Goal: Understand process/instructions: Learn how to perform a task or action

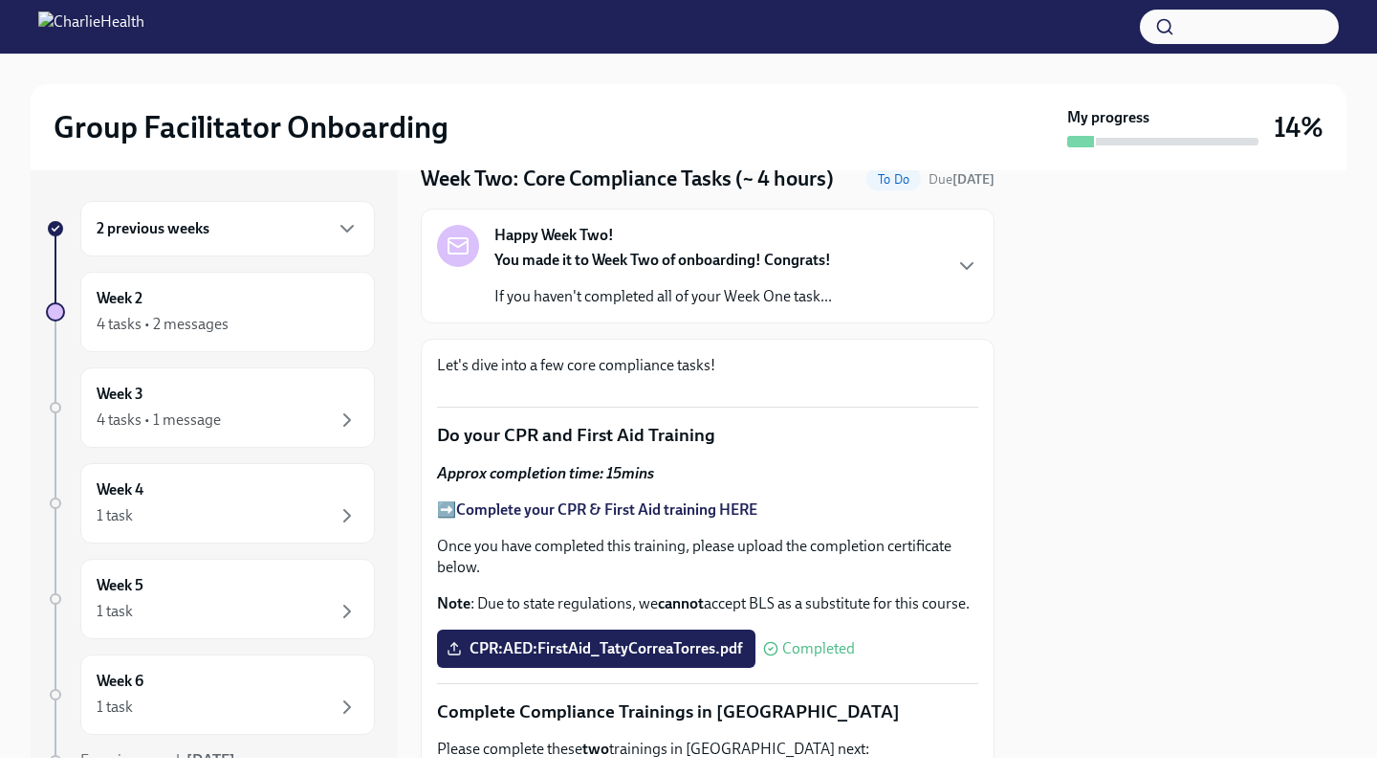
scroll to position [55, 0]
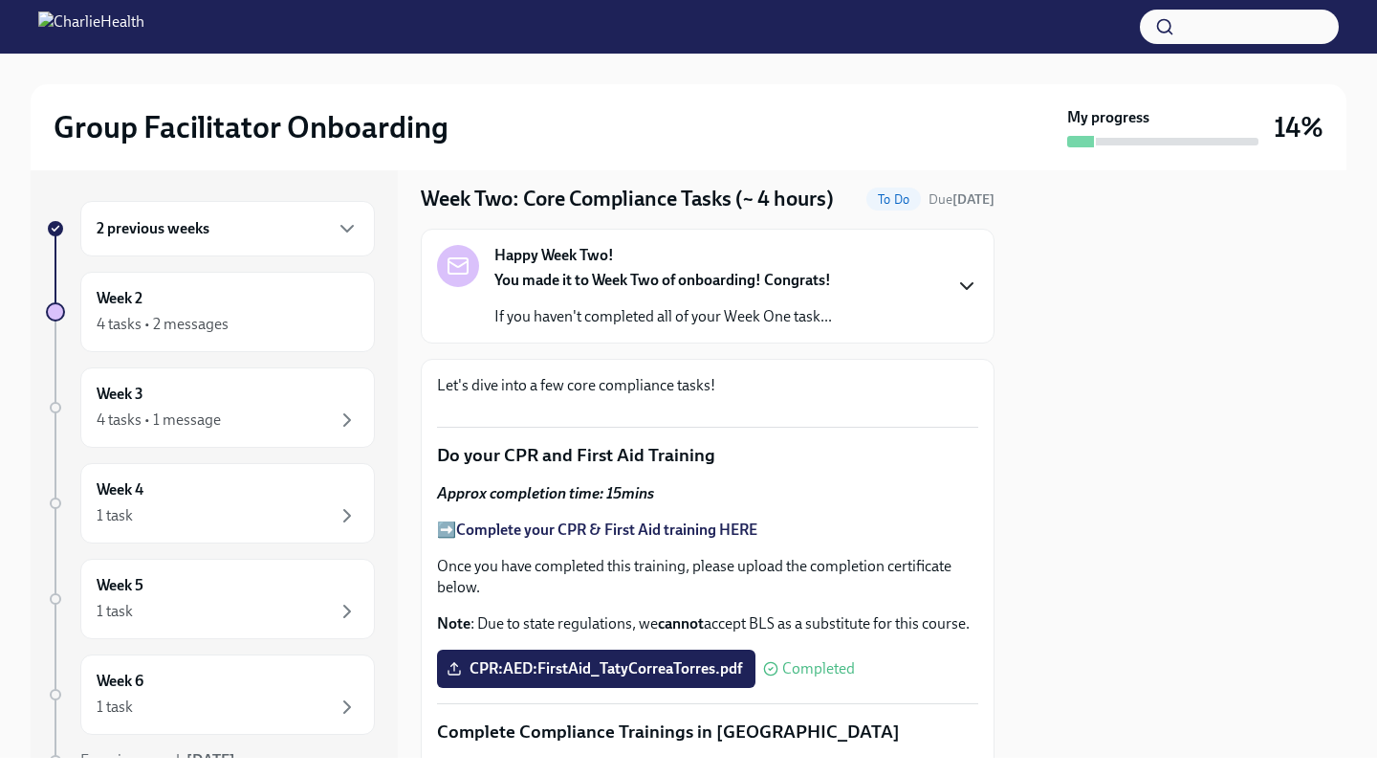
click at [965, 282] on icon "button" at bounding box center [966, 285] width 23 height 23
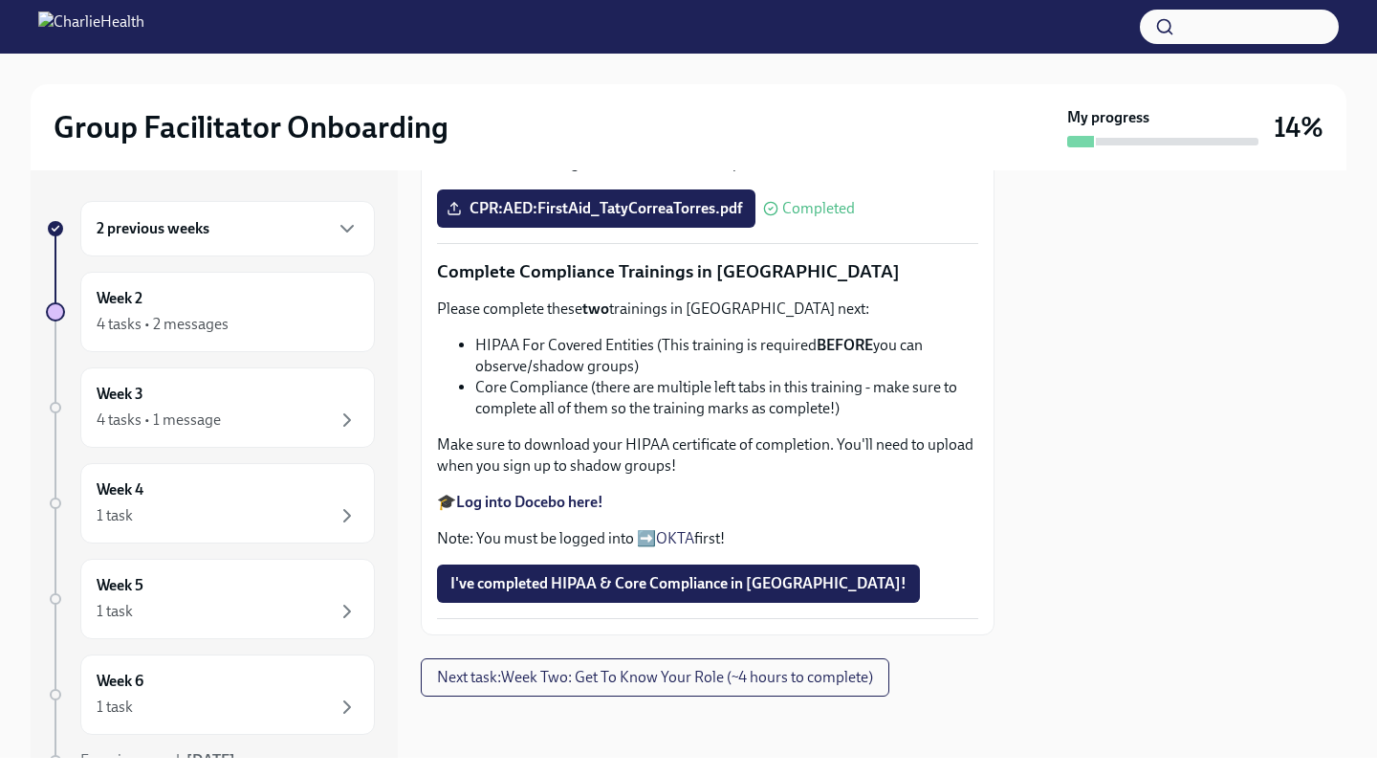
scroll to position [1679, 0]
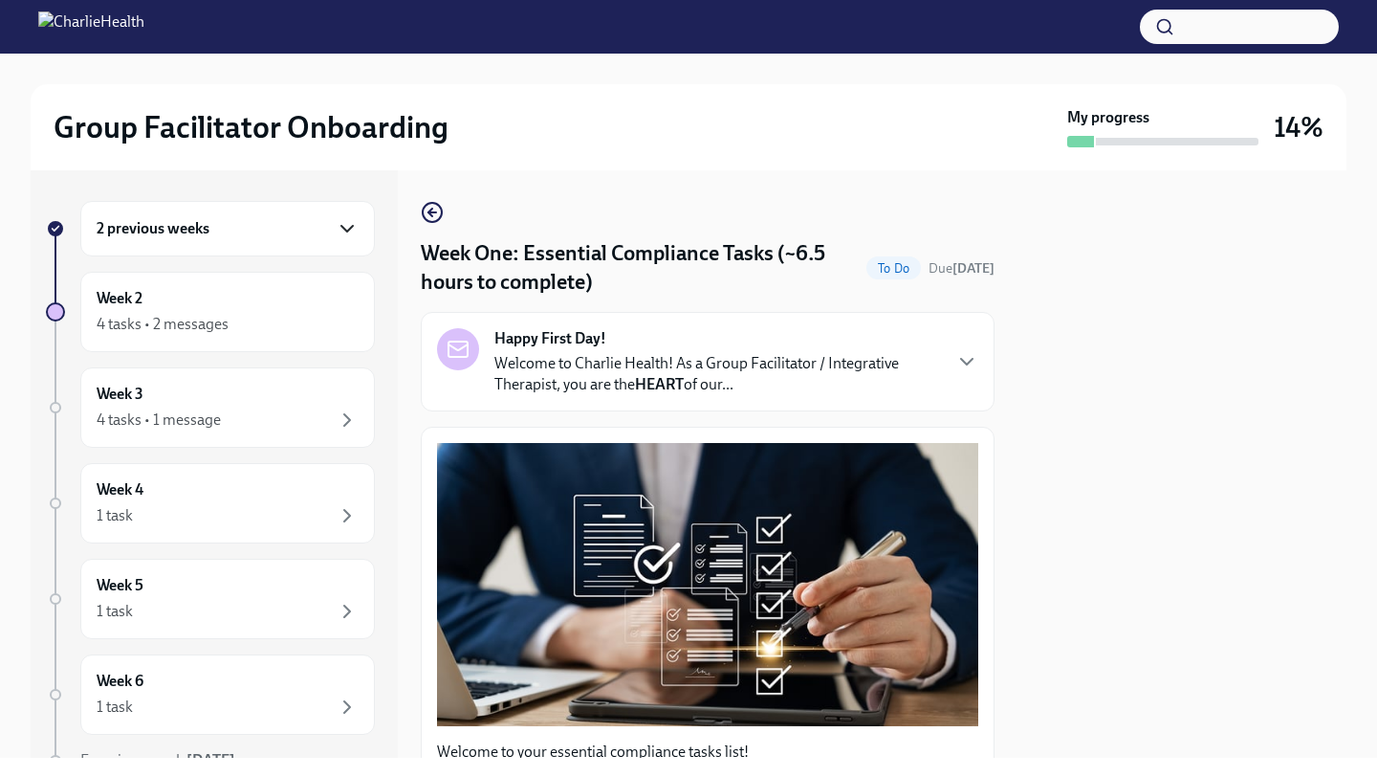
click at [339, 233] on icon "button" at bounding box center [347, 228] width 23 height 23
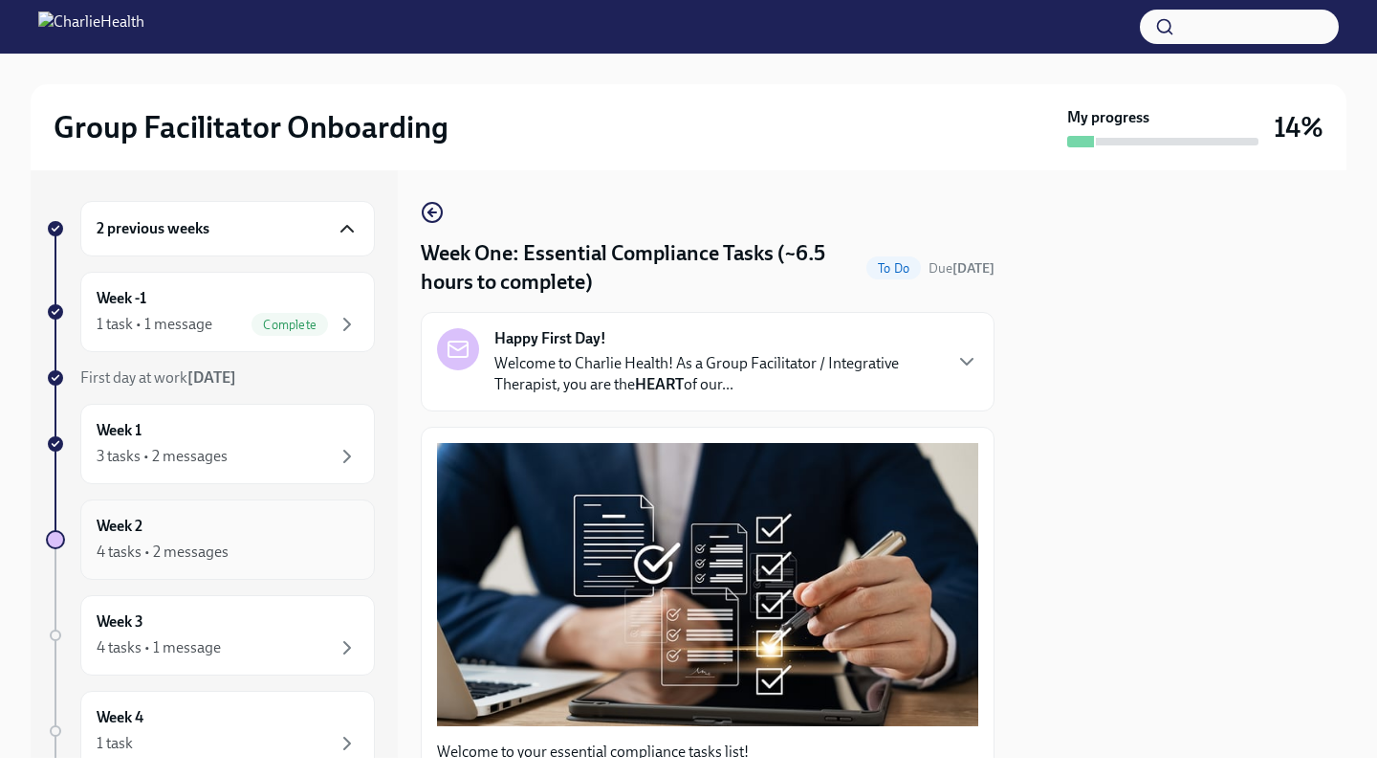
click at [306, 533] on div "Week 2 4 tasks • 2 messages" at bounding box center [228, 540] width 262 height 48
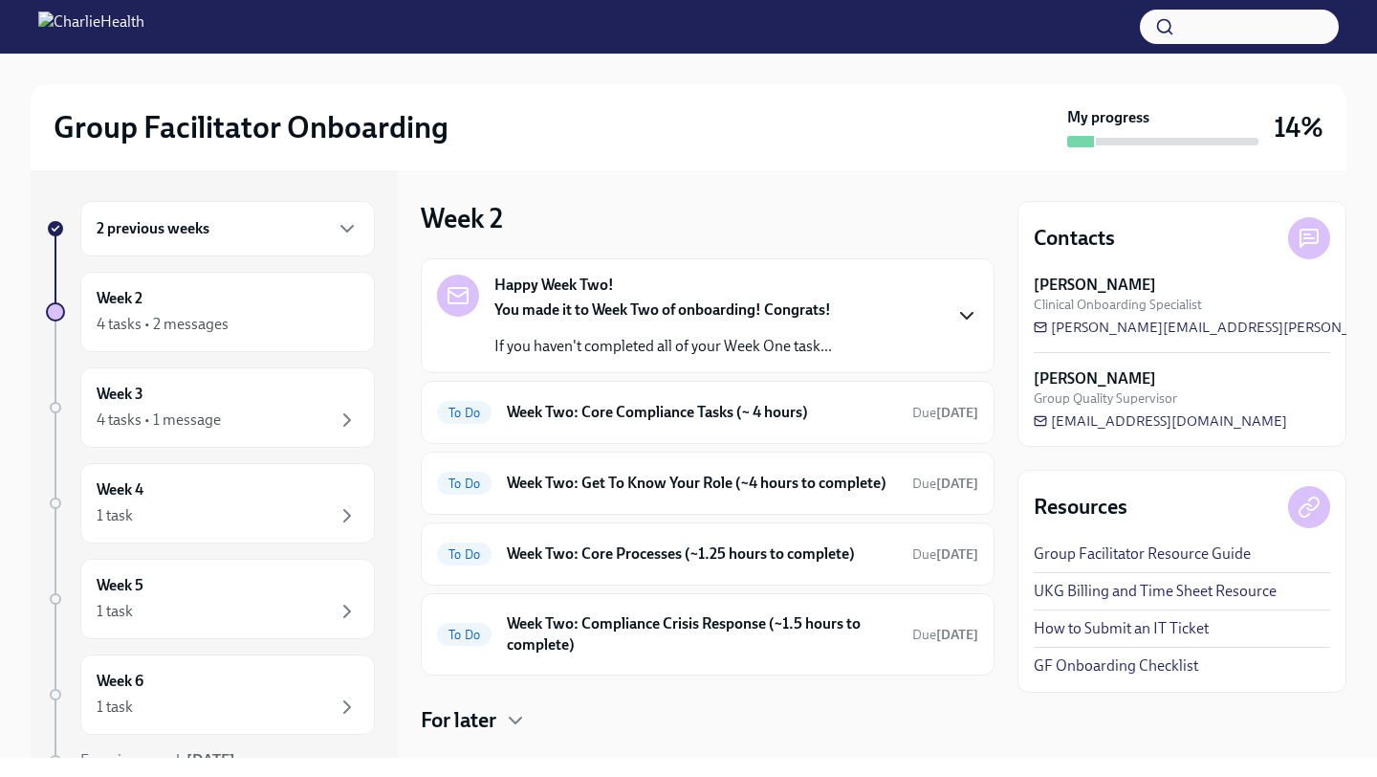
click at [972, 318] on icon "button" at bounding box center [966, 315] width 23 height 23
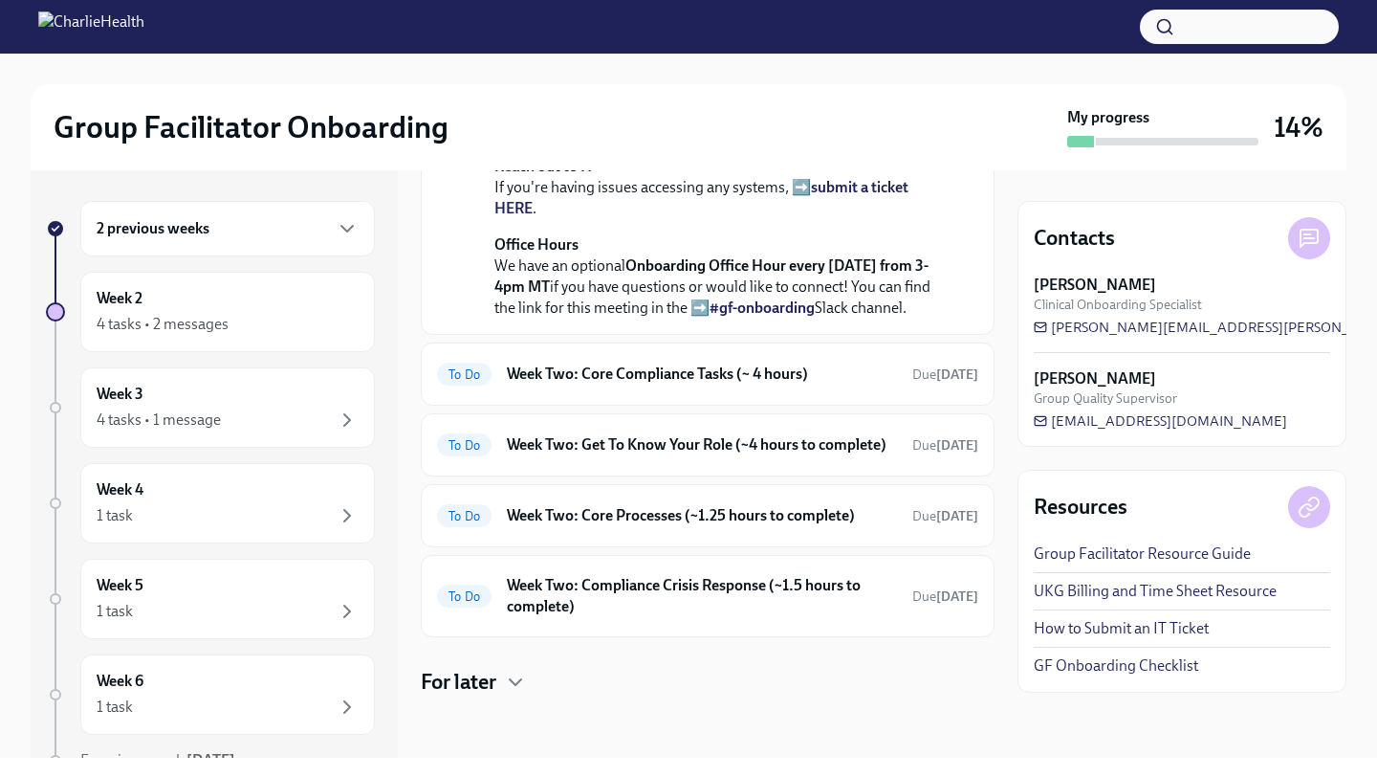
scroll to position [682, 0]
click at [847, 363] on h6 "Week Two: Core Compliance Tasks (~ 4 hours)" at bounding box center [702, 373] width 390 height 21
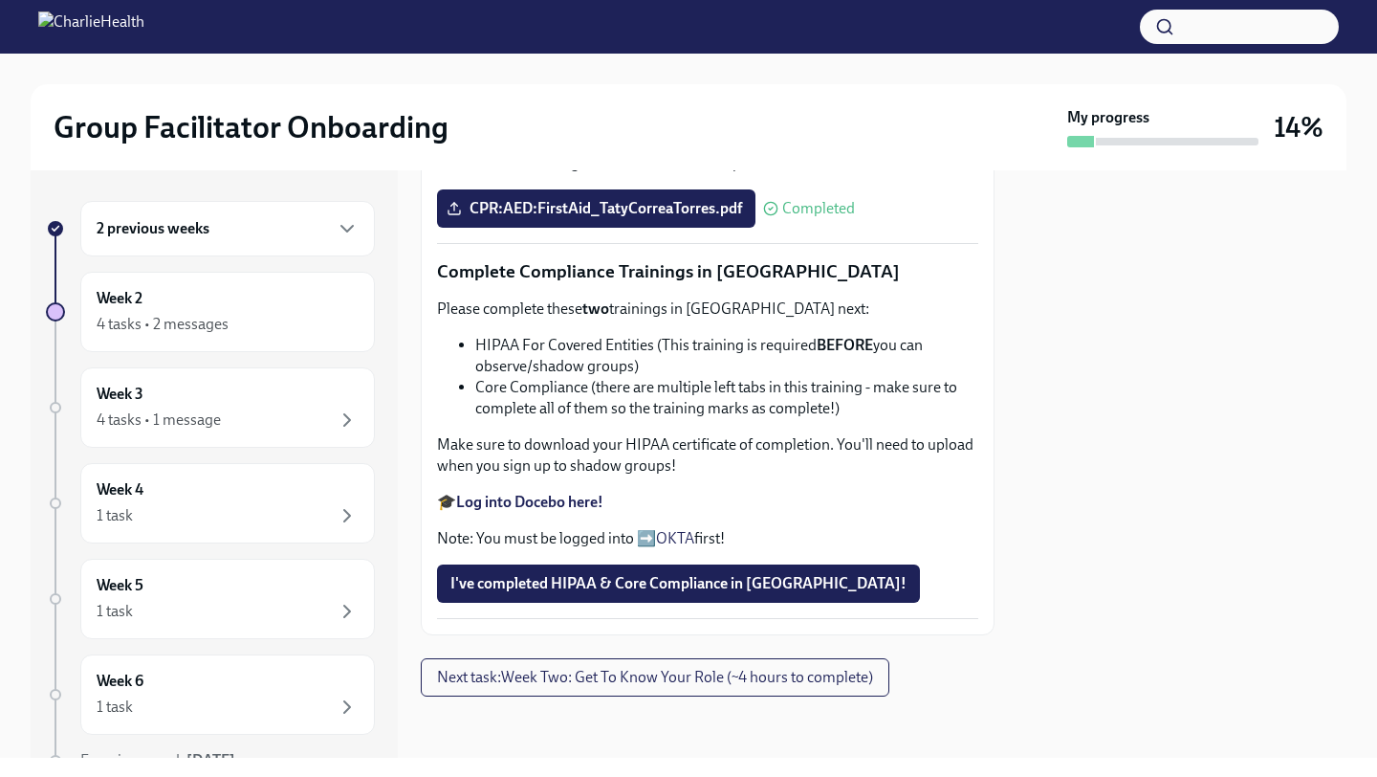
scroll to position [984, 0]
click at [528, 511] on strong "Log into Docebo here!" at bounding box center [529, 502] width 147 height 18
